Goal: Task Accomplishment & Management: Manage account settings

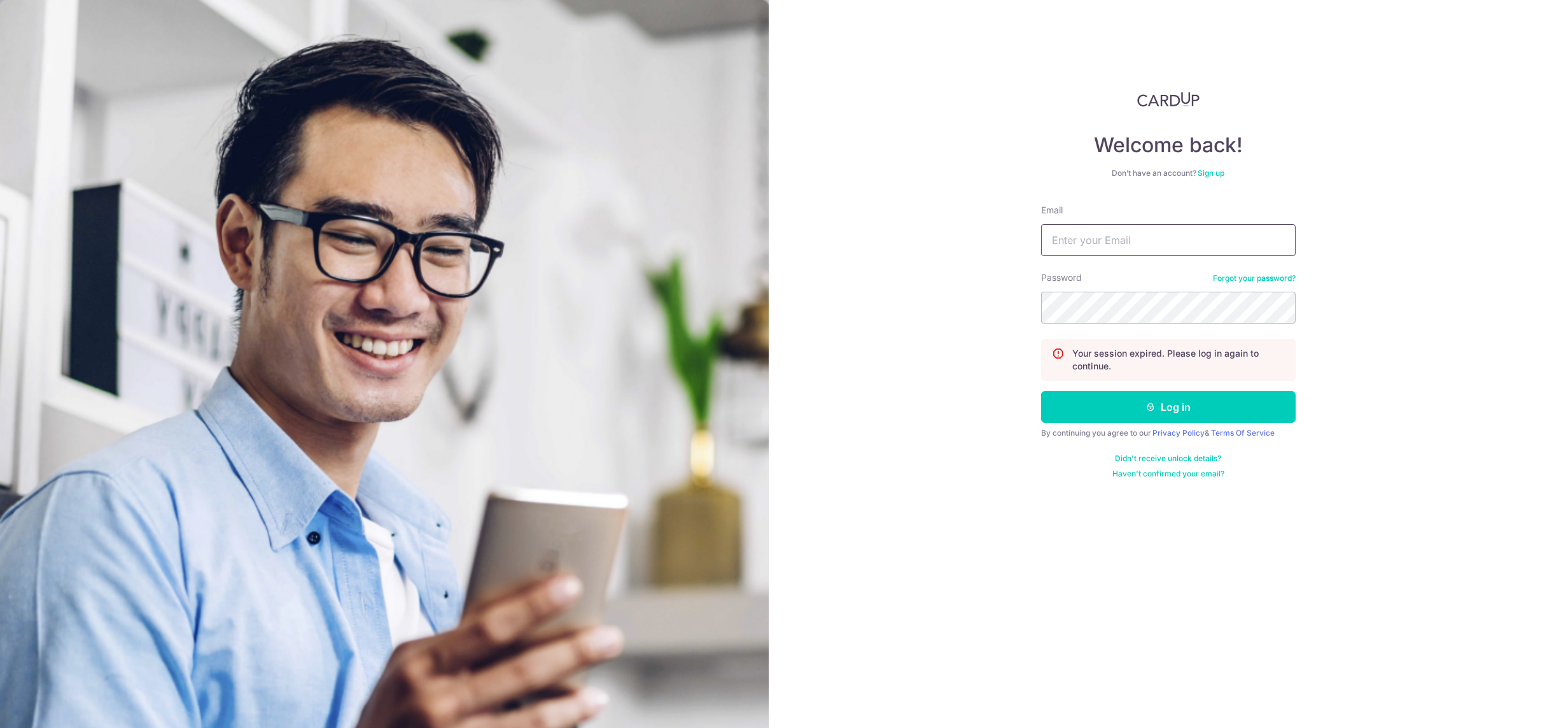
click at [1111, 230] on input "Email" at bounding box center [1168, 240] width 255 height 32
click at [1190, 240] on input "Email" at bounding box center [1168, 240] width 255 height 32
type input "[DEMOGRAPHIC_DATA][EMAIL_ADDRESS][DOMAIN_NAME]"
click at [1189, 411] on button "Log in" at bounding box center [1168, 407] width 255 height 32
